Goal: Consume media (video, audio)

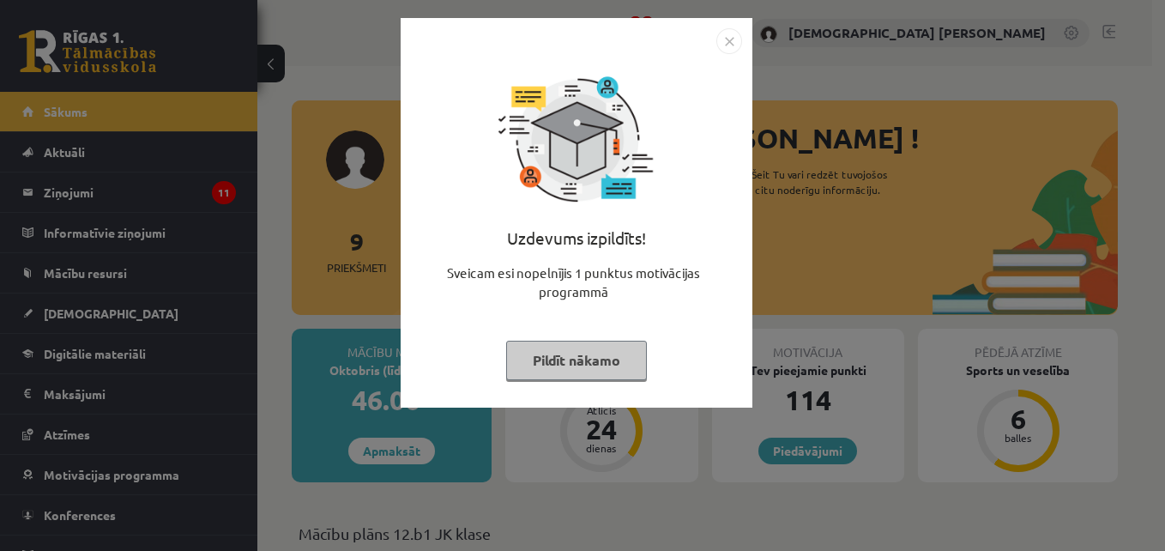
click at [716, 37] on img "Close" at bounding box center [729, 41] width 26 height 26
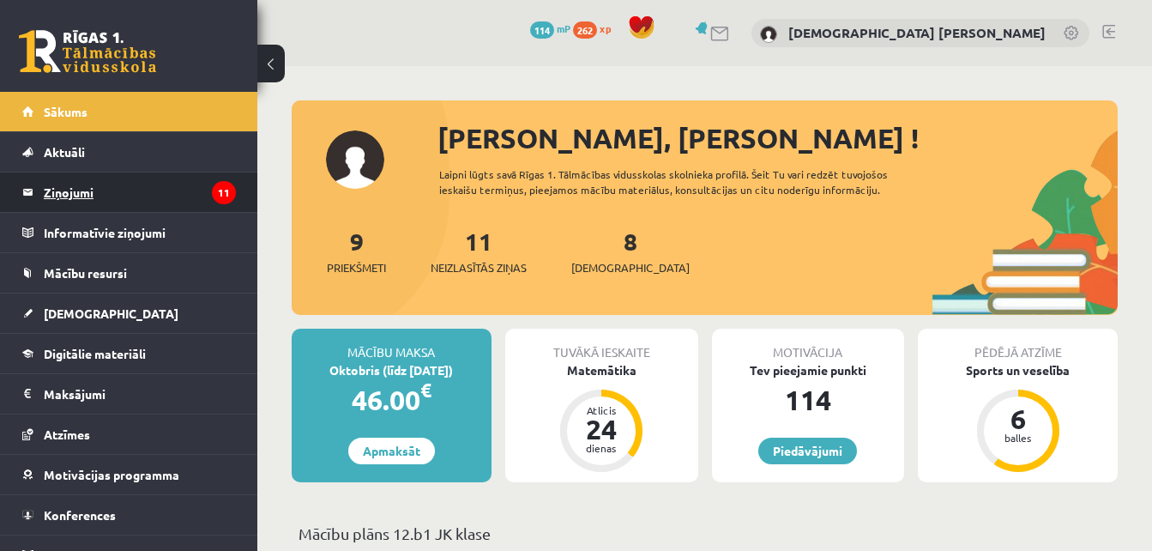
click at [202, 202] on legend "Ziņojumi 11" at bounding box center [140, 191] width 192 height 39
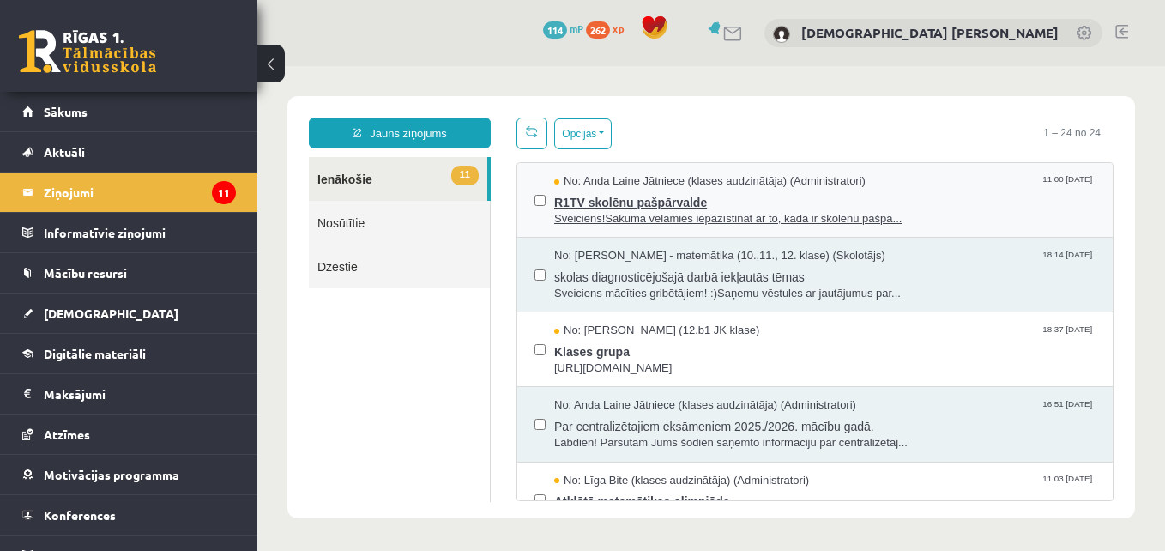
click at [698, 202] on span "R1TV skolēnu pašpārvalde" at bounding box center [824, 200] width 541 height 21
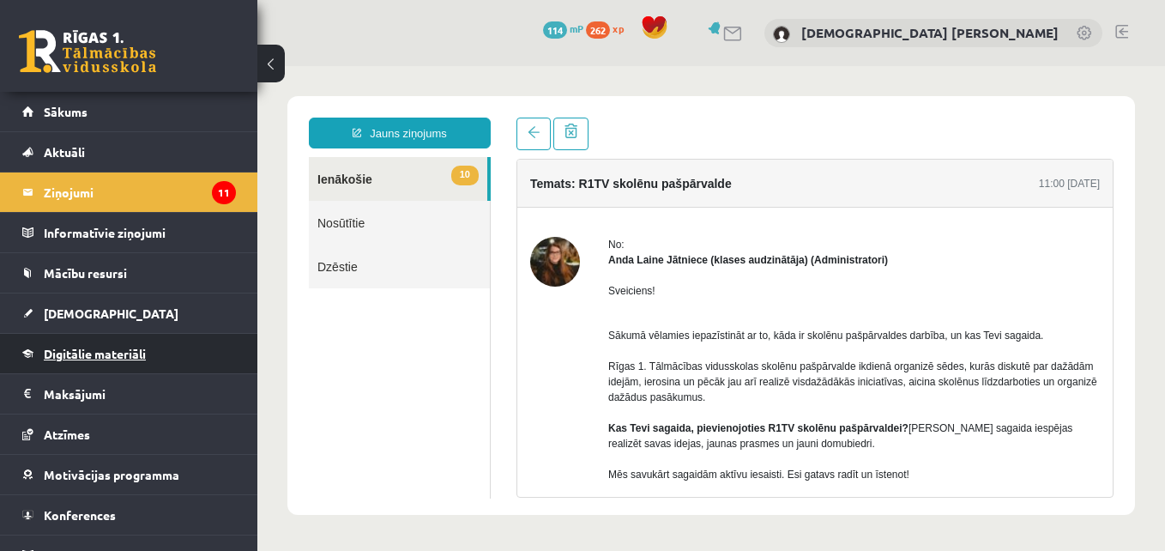
click at [79, 345] on link "Digitālie materiāli" at bounding box center [129, 353] width 214 height 39
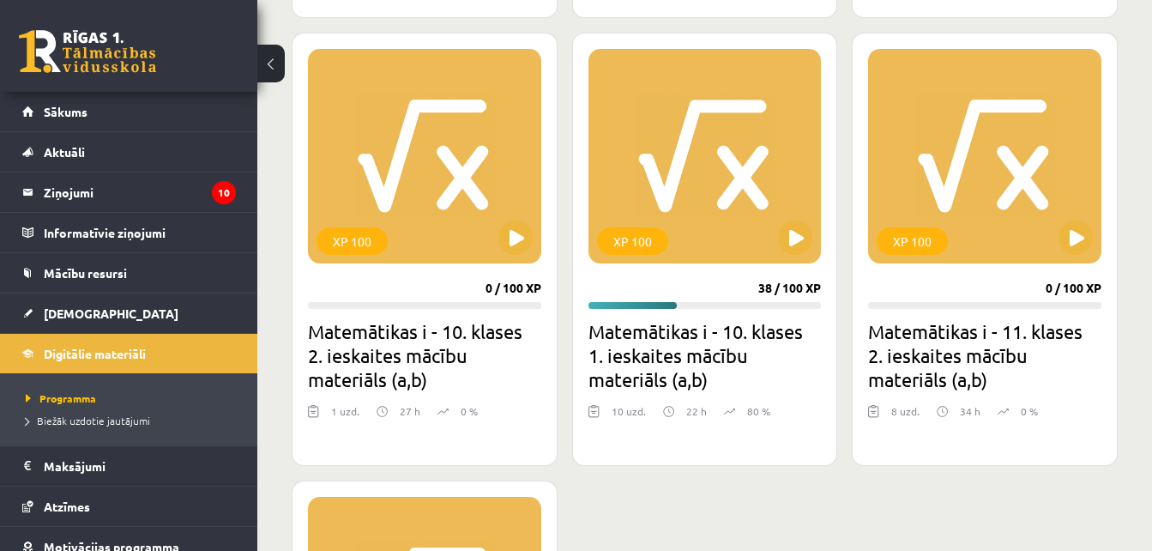
scroll to position [906, 0]
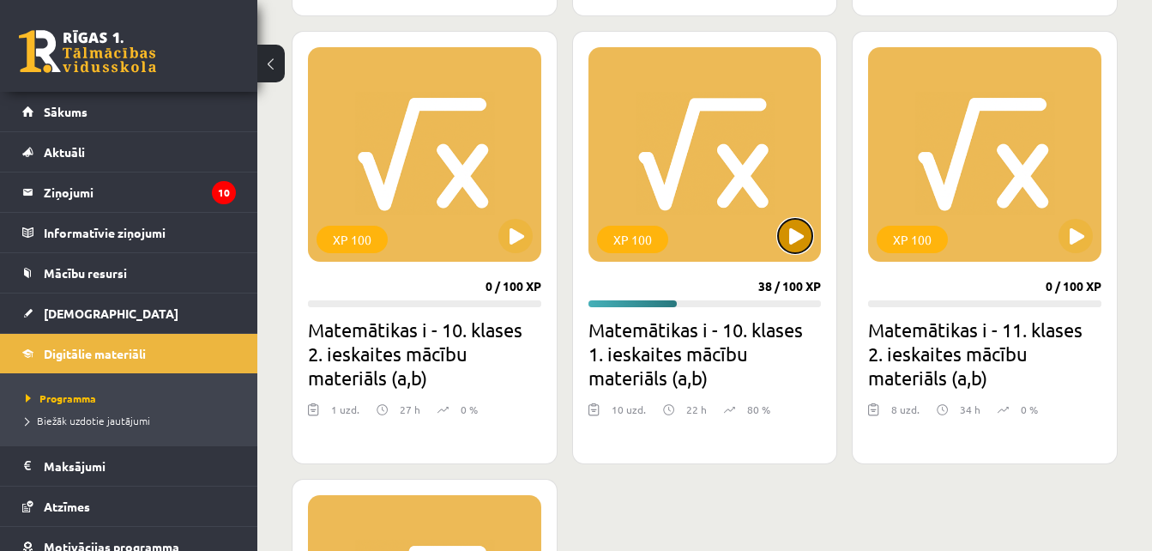
click at [797, 235] on button at bounding box center [795, 236] width 34 height 34
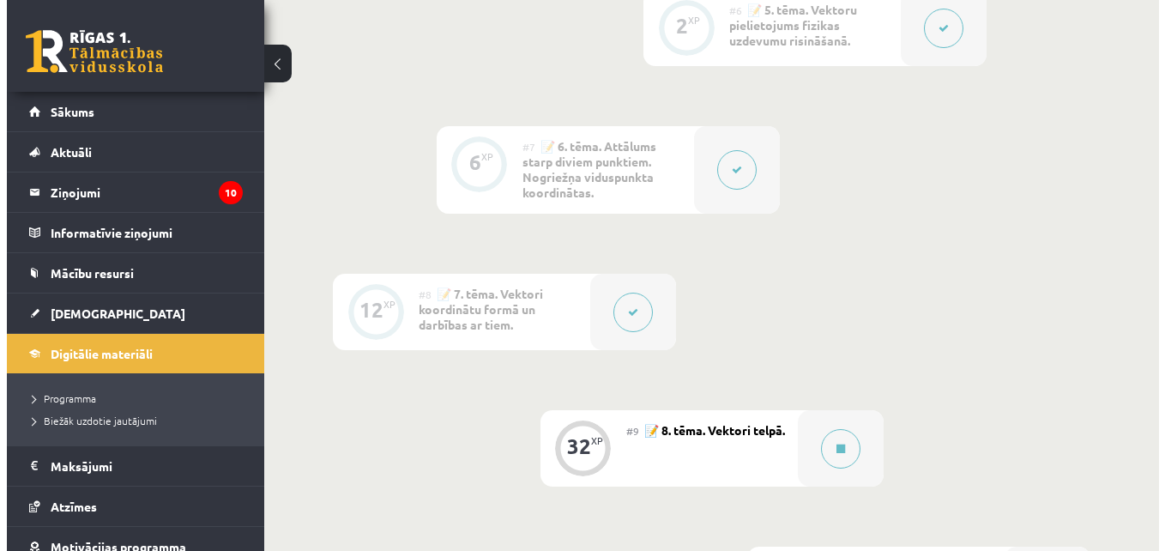
scroll to position [1199, 0]
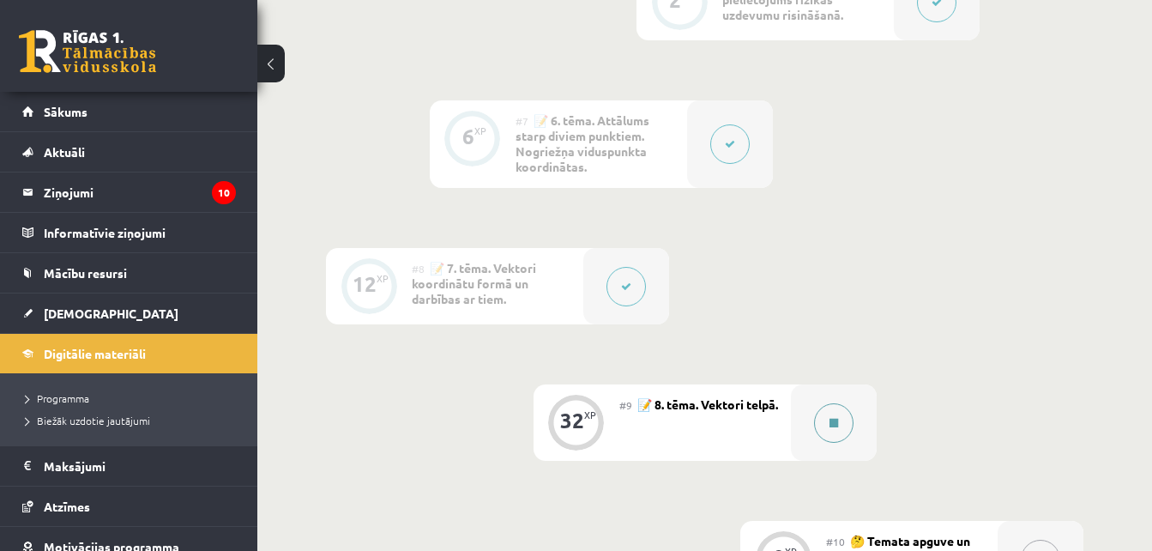
click at [843, 416] on button at bounding box center [833, 422] width 39 height 39
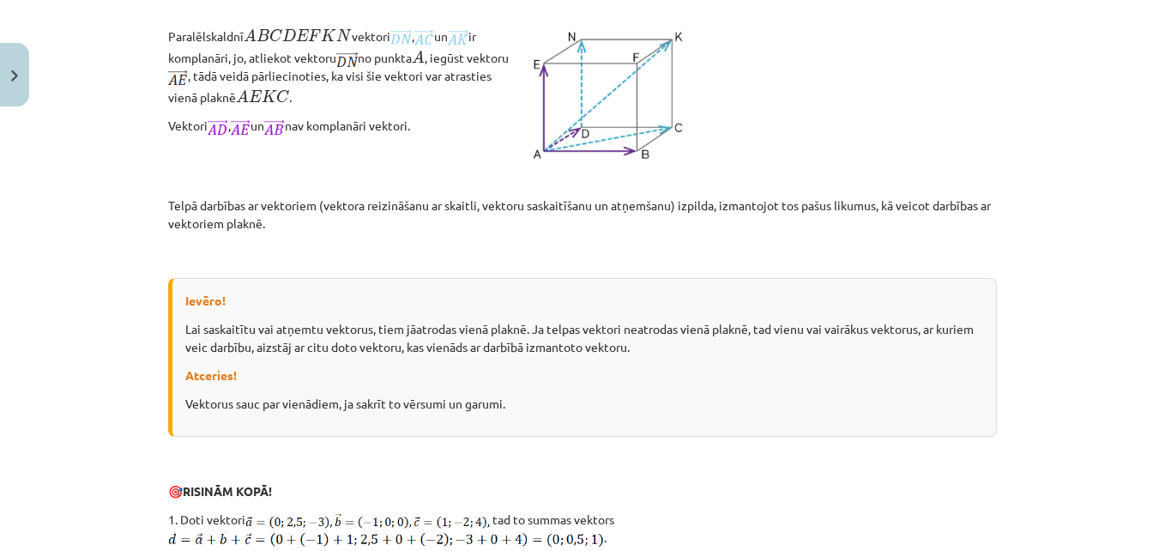
scroll to position [1469, 0]
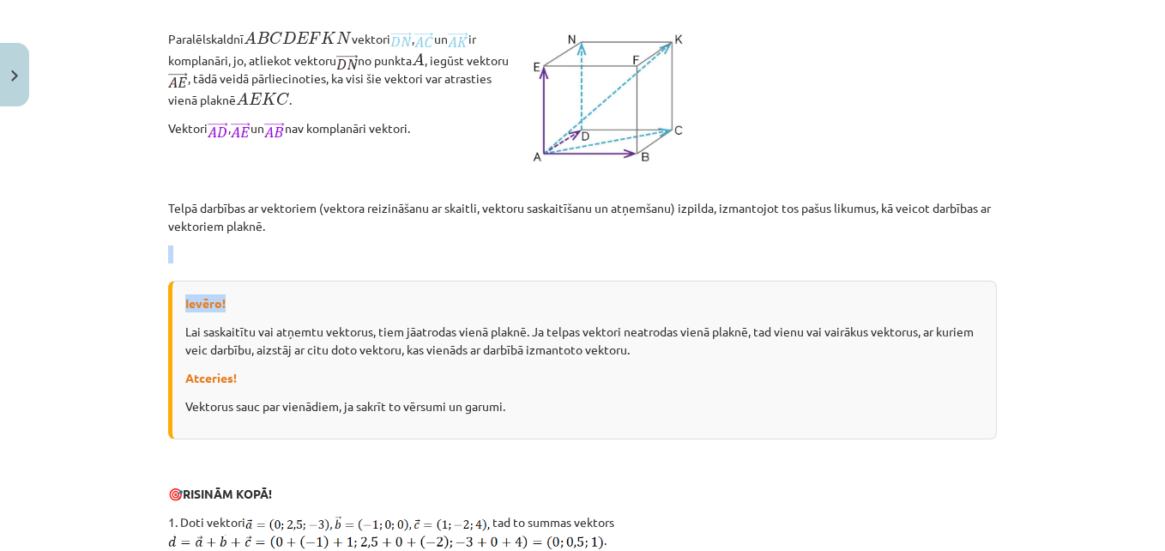
drag, startPoint x: 1079, startPoint y: 280, endPoint x: 1094, endPoint y: 224, distance: 57.9
click at [1094, 224] on div "Mācību tēma: Matemātikas i - 10. klases 1. ieskaites mācību materiāls (a,b) #9 …" at bounding box center [582, 275] width 1165 height 551
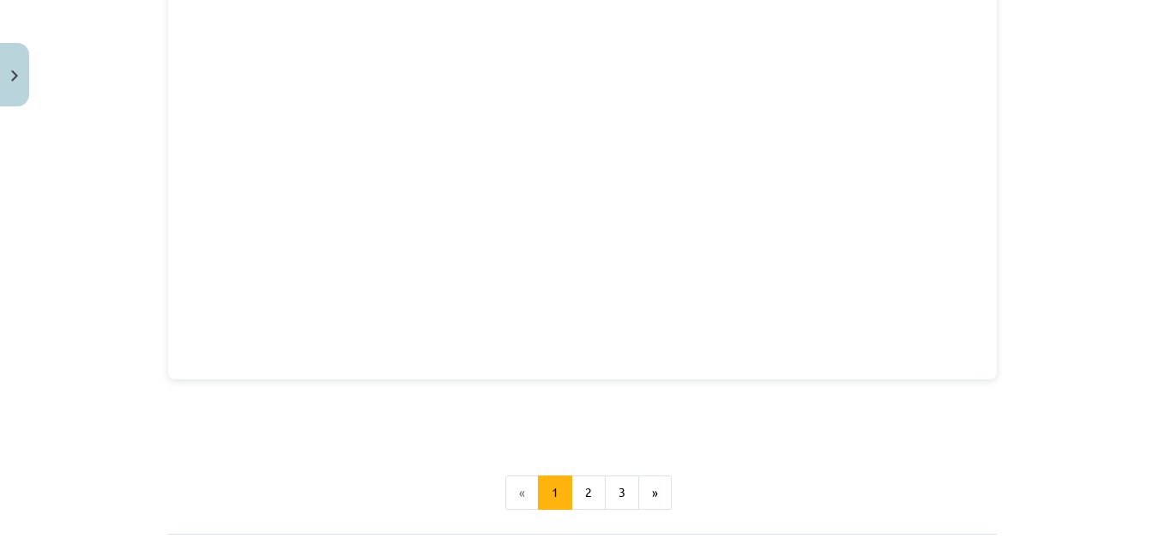
scroll to position [2315, 0]
click at [577, 468] on button "2" at bounding box center [588, 479] width 34 height 34
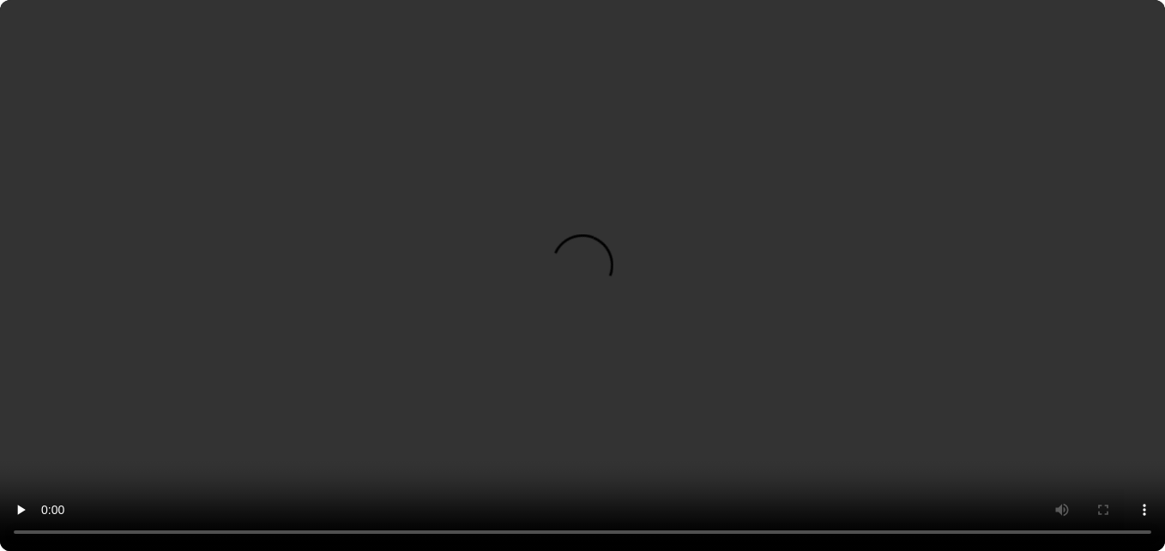
scroll to position [1772, 0]
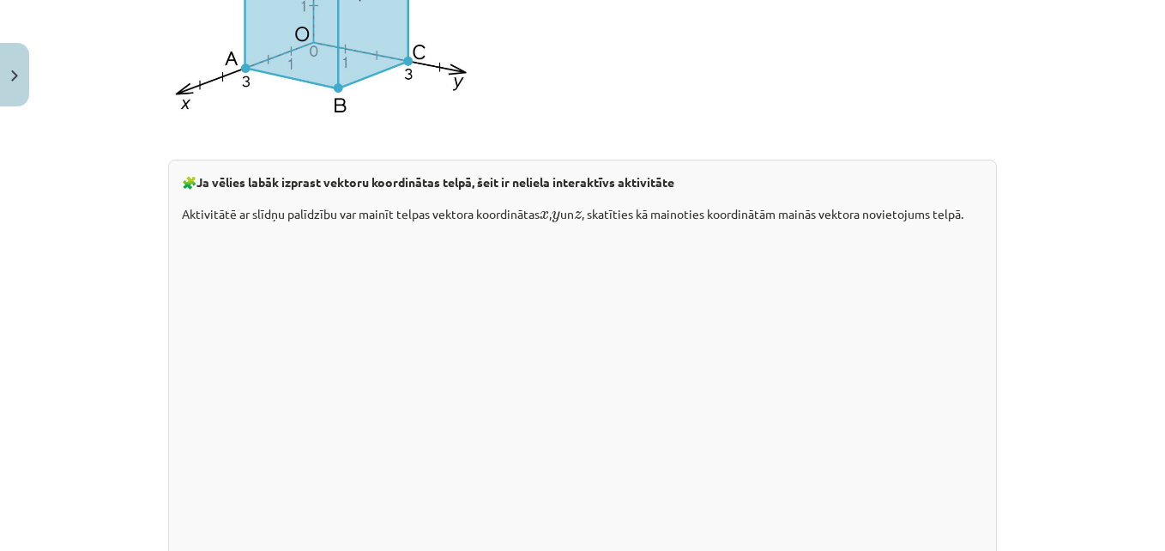
click at [80, 407] on div "Mācību tēma: Matemātikas i - 10. klases 1. ieskaites mācību materiāls (a,b) #9 …" at bounding box center [582, 275] width 1165 height 551
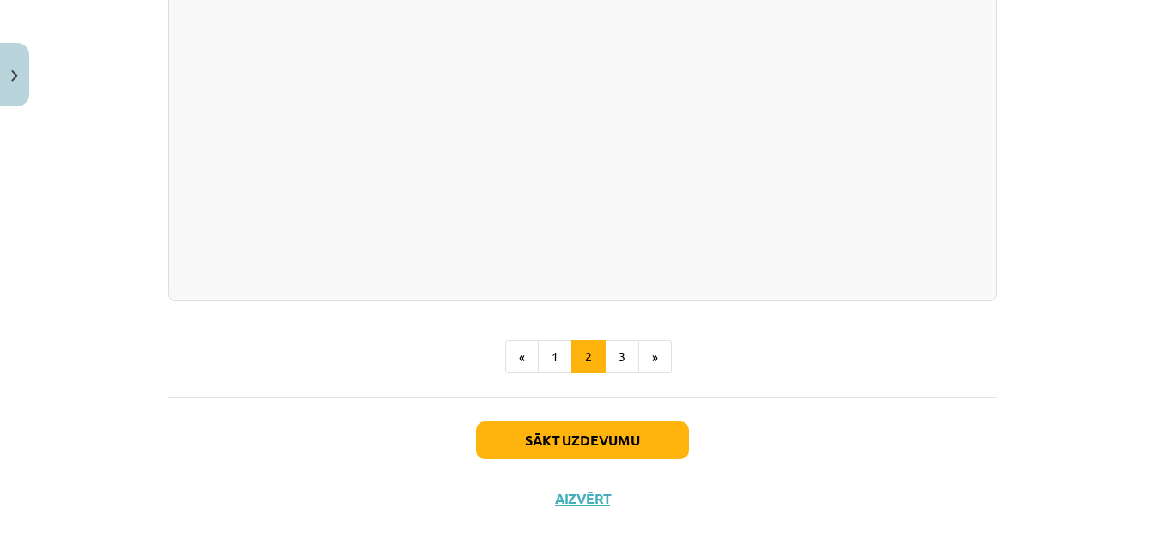
scroll to position [2463, 0]
click at [614, 373] on button "3" at bounding box center [622, 356] width 34 height 34
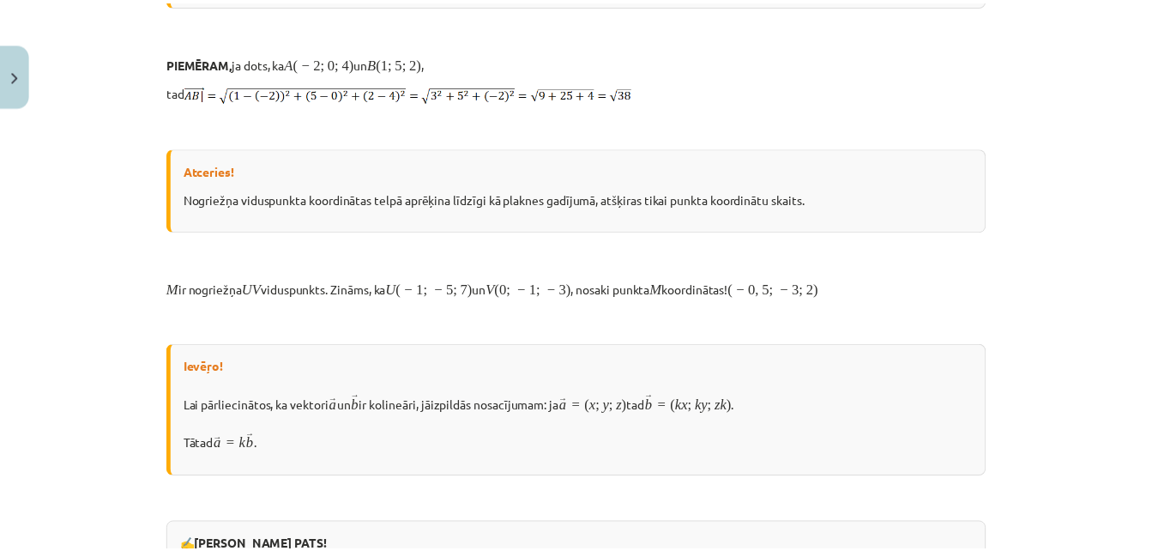
scroll to position [307, 0]
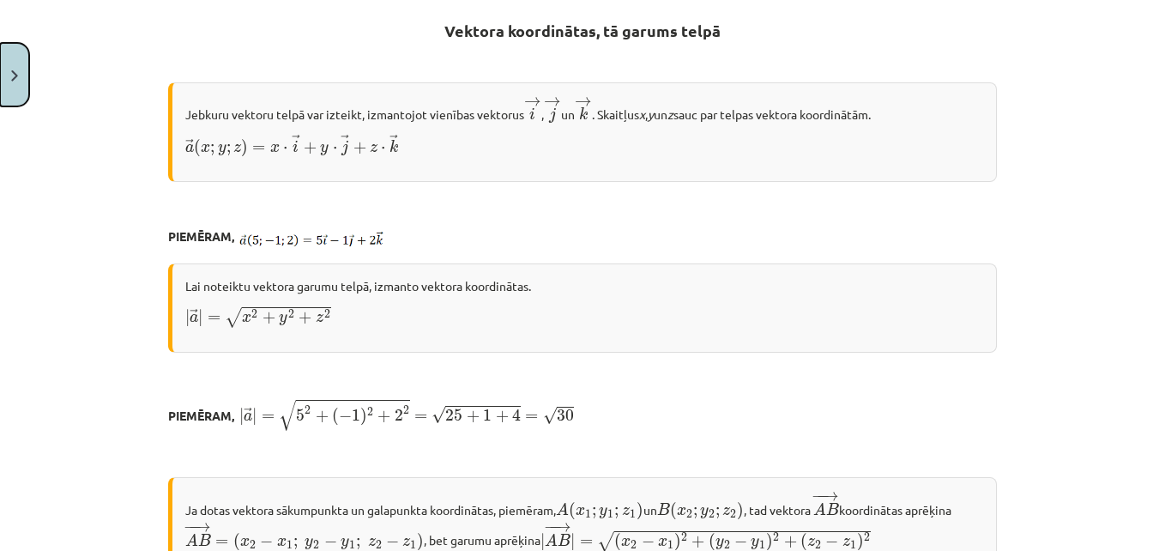
click at [16, 67] on button "Close" at bounding box center [14, 74] width 29 height 63
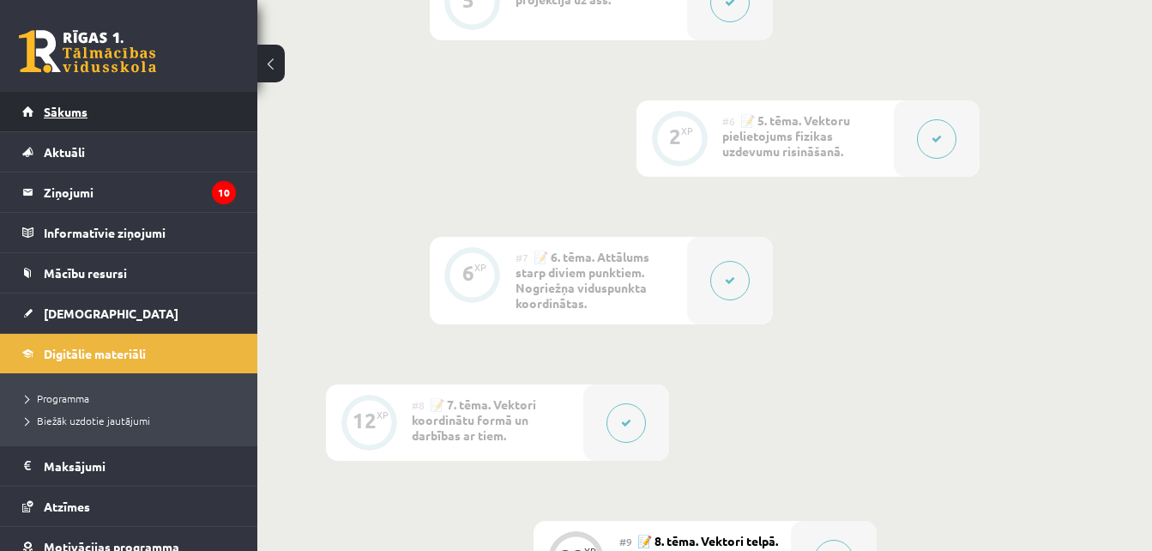
click at [163, 128] on link "Sākums" at bounding box center [129, 111] width 214 height 39
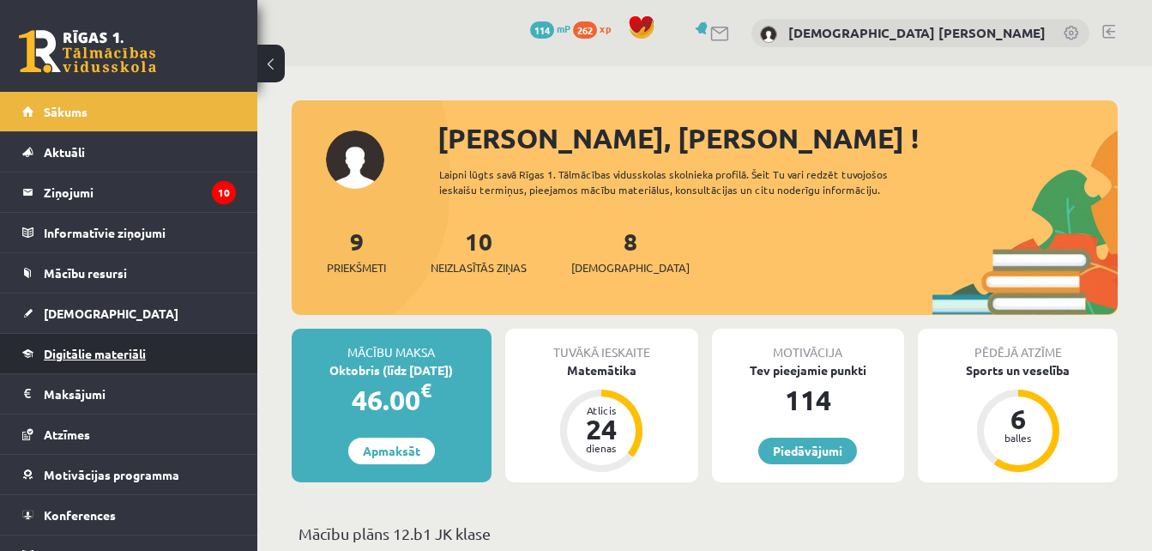
click at [111, 352] on span "Digitālie materiāli" at bounding box center [95, 353] width 102 height 15
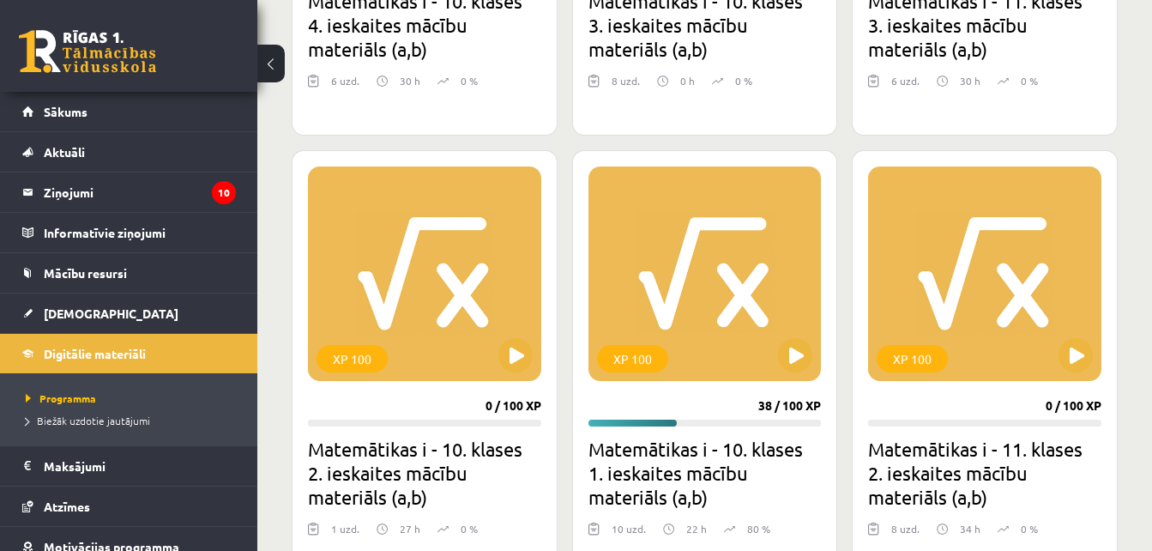
scroll to position [802, 0]
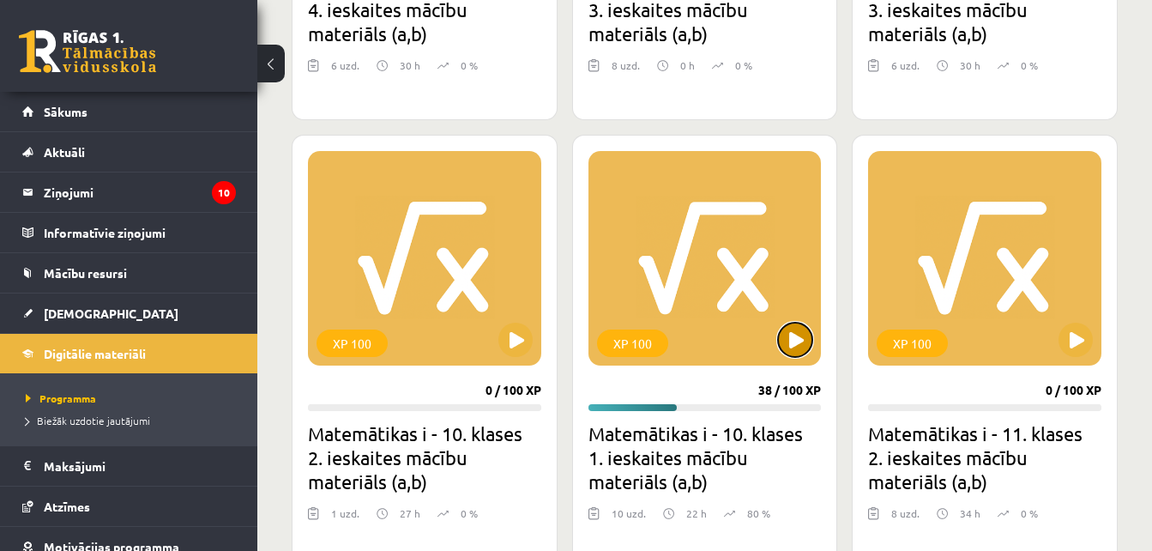
click at [791, 335] on button at bounding box center [795, 340] width 34 height 34
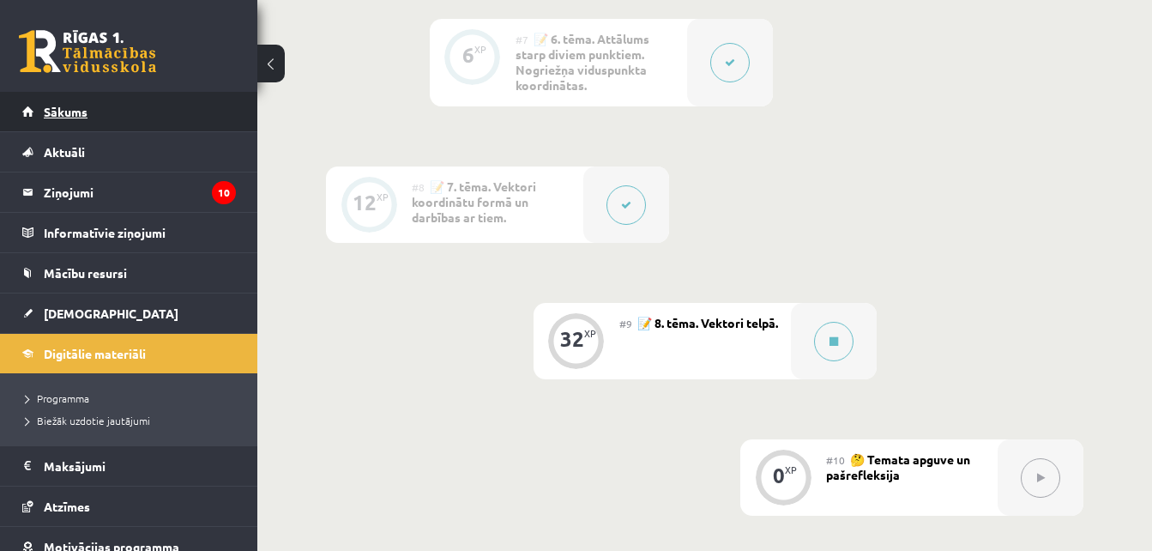
click at [163, 115] on link "Sākums" at bounding box center [129, 111] width 214 height 39
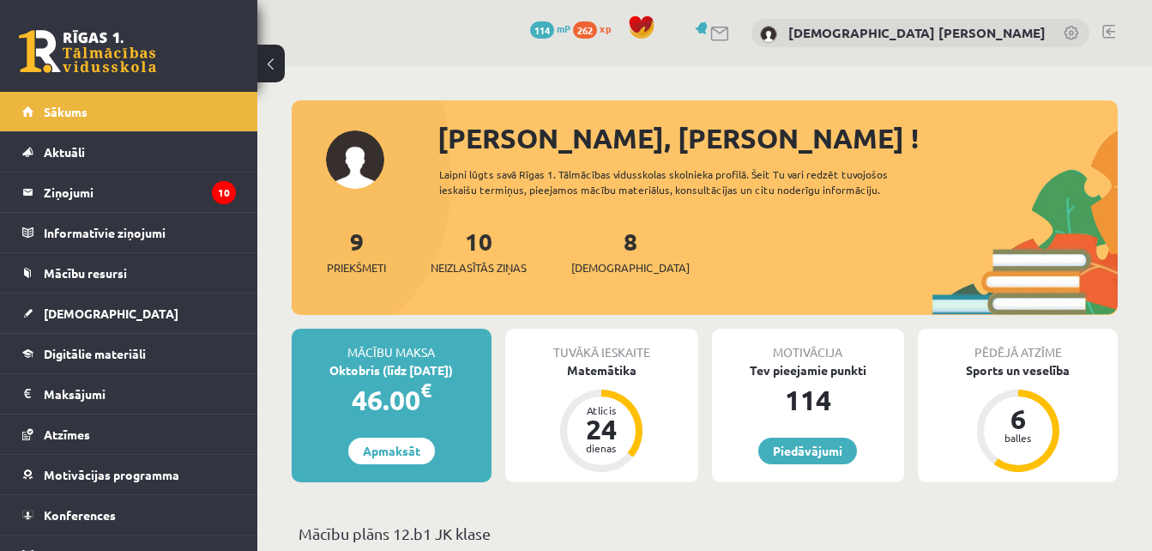
click at [1115, 34] on div "0 Dāvanas 114 mP 262 xp [DEMOGRAPHIC_DATA][PERSON_NAME]" at bounding box center [704, 33] width 895 height 66
click at [1114, 30] on link at bounding box center [1109, 32] width 13 height 14
